Goal: Communication & Community: Answer question/provide support

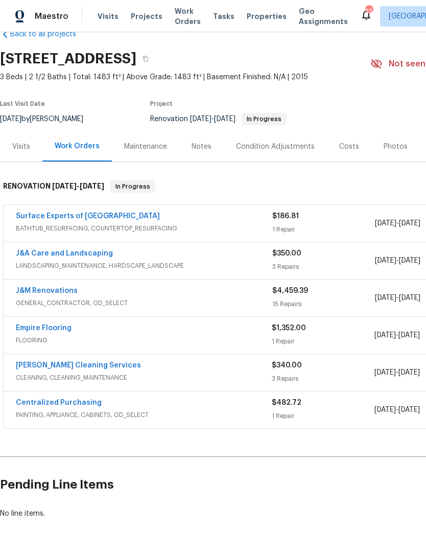
scroll to position [23, 0]
click at [62, 289] on link "J&M Renovations" at bounding box center [47, 290] width 62 height 7
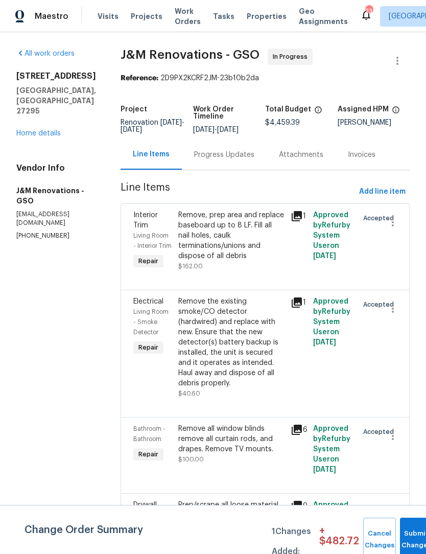
click at [229, 157] on div "Progress Updates" at bounding box center [224, 155] width 60 height 10
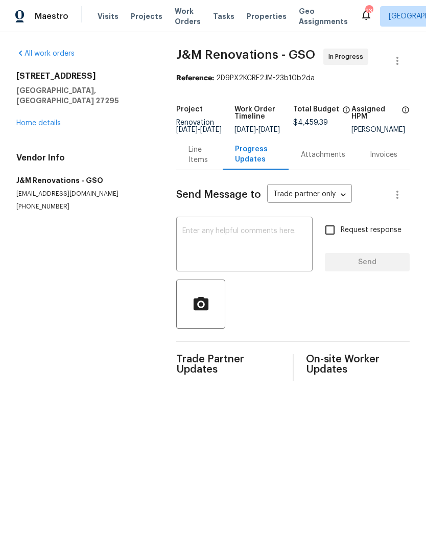
click at [212, 259] on textarea at bounding box center [244, 245] width 124 height 36
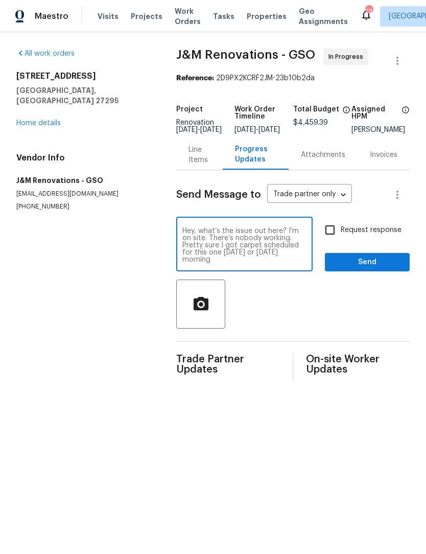
type textarea "Hey, what’s the issue out here? I’m on site. There’s nobody working. Pretty sur…"
click at [339, 236] on input "Request response" at bounding box center [329, 229] width 21 height 21
checkbox input "true"
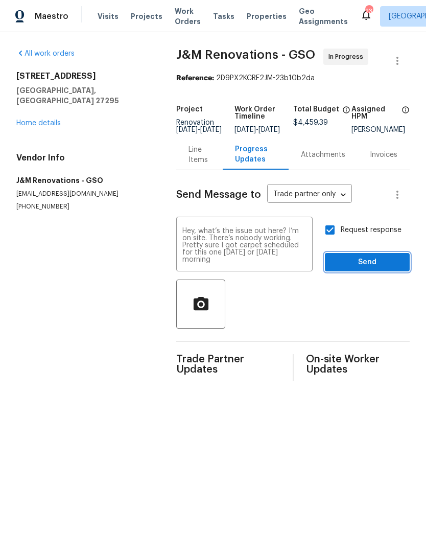
click at [357, 266] on span "Send" at bounding box center [367, 262] width 68 height 13
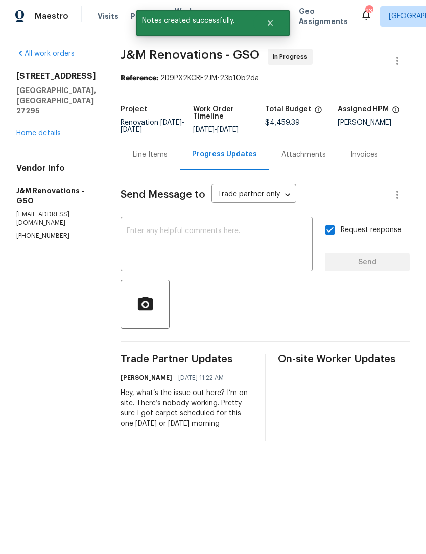
click at [49, 130] on link "Home details" at bounding box center [38, 133] width 44 height 7
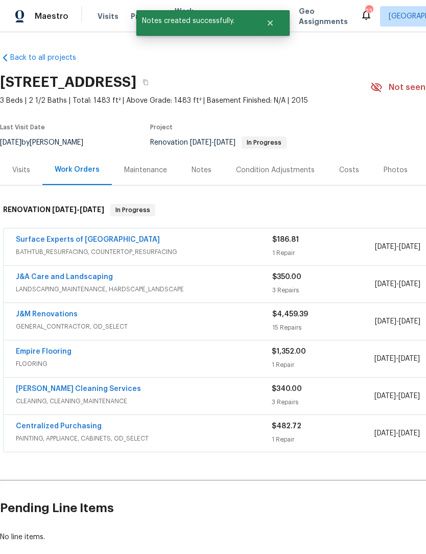
click at [39, 352] on link "Empire Flooring" at bounding box center [44, 351] width 56 height 7
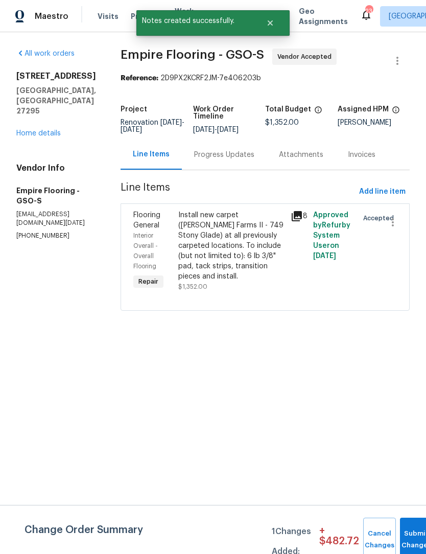
click at [242, 160] on div "Progress Updates" at bounding box center [224, 155] width 60 height 10
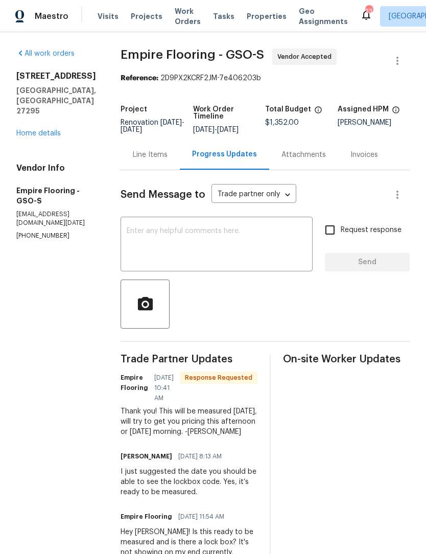
click at [172, 249] on textarea at bounding box center [217, 245] width 180 height 36
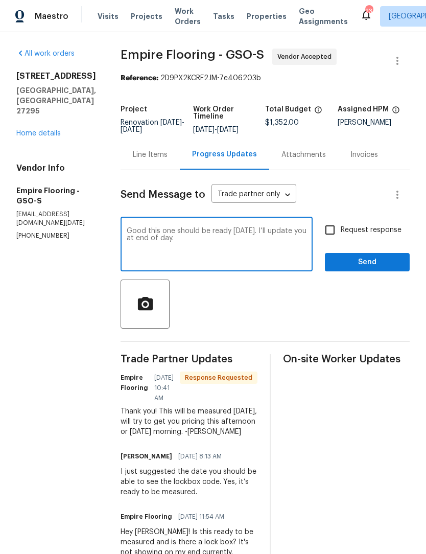
type textarea "Good this one should be ready [DATE]. I’ll update you at end of day."
click at [356, 269] on span "Send" at bounding box center [367, 262] width 68 height 13
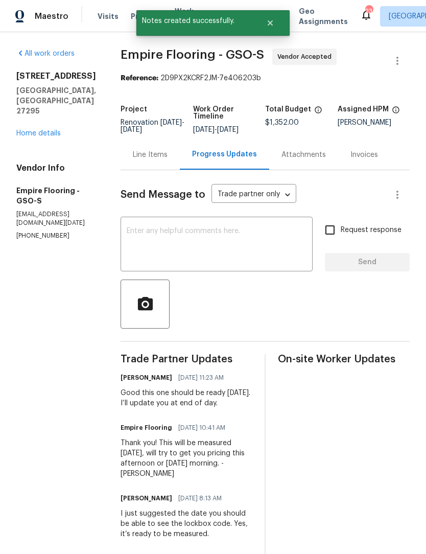
click at [39, 130] on link "Home details" at bounding box center [38, 133] width 44 height 7
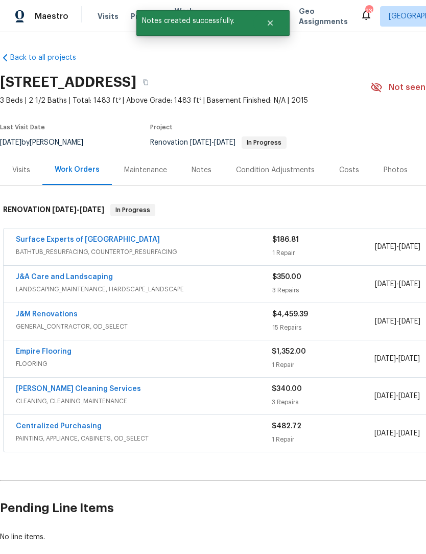
click at [201, 171] on div "Notes" at bounding box center [202, 170] width 20 height 10
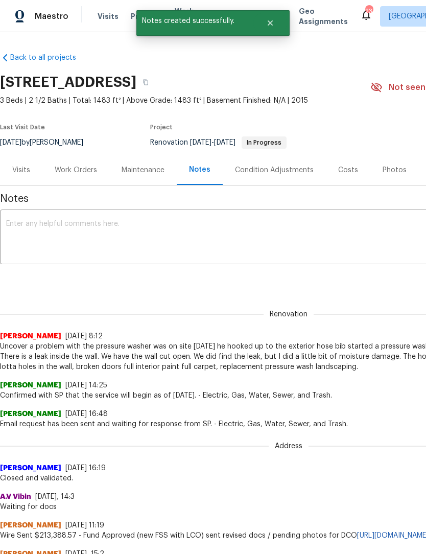
click at [68, 285] on div "Renovation (current) 9ee8acab-f651-4df5-a4ca-46b902898330 ​ Add" at bounding box center [288, 279] width 577 height 19
click at [78, 234] on textarea at bounding box center [288, 238] width 565 height 36
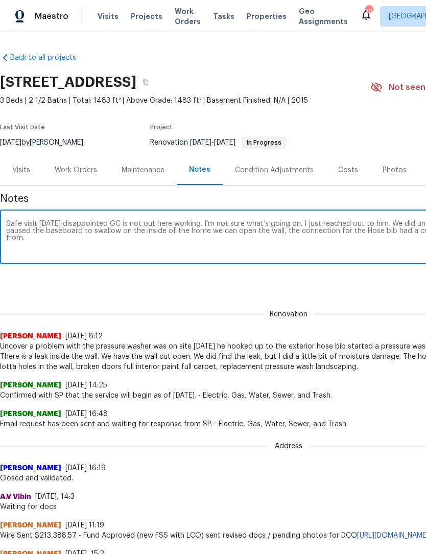
click at [103, 232] on textarea "Safe visit [DATE] disappointed GC is not out here working. I’m not sure what’s …" at bounding box center [288, 238] width 565 height 36
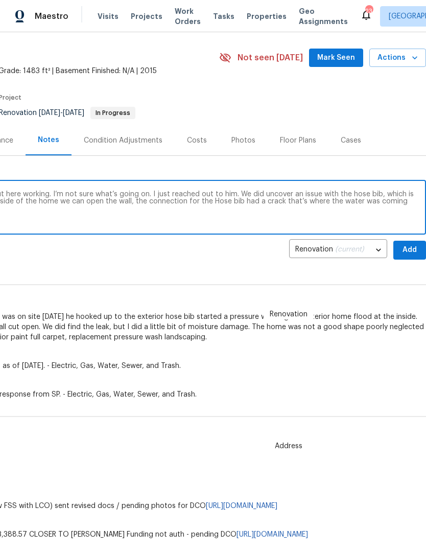
scroll to position [30, 151]
type textarea "Safe visit [DATE] disappointed GC is not out here working. I’m not sure what’s …"
click at [409, 248] on span "Add" at bounding box center [409, 250] width 16 height 13
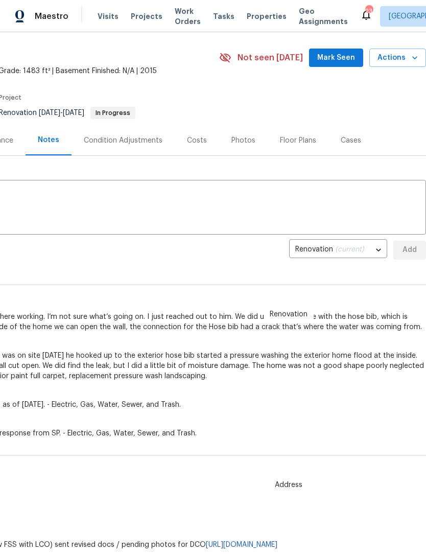
click at [343, 57] on span "Mark Seen" at bounding box center [336, 58] width 38 height 13
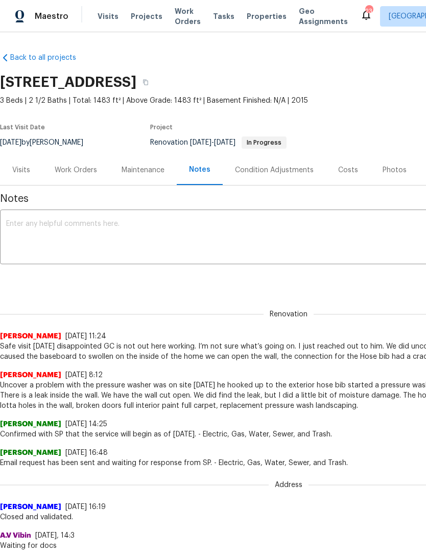
scroll to position [0, 0]
